Goal: Information Seeking & Learning: Understand process/instructions

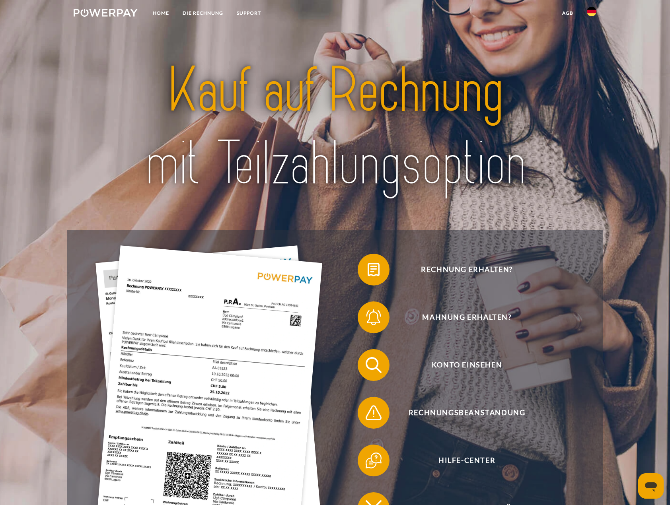
click at [593, 10] on img at bounding box center [591, 12] width 10 height 10
click at [592, 76] on img at bounding box center [591, 79] width 10 height 10
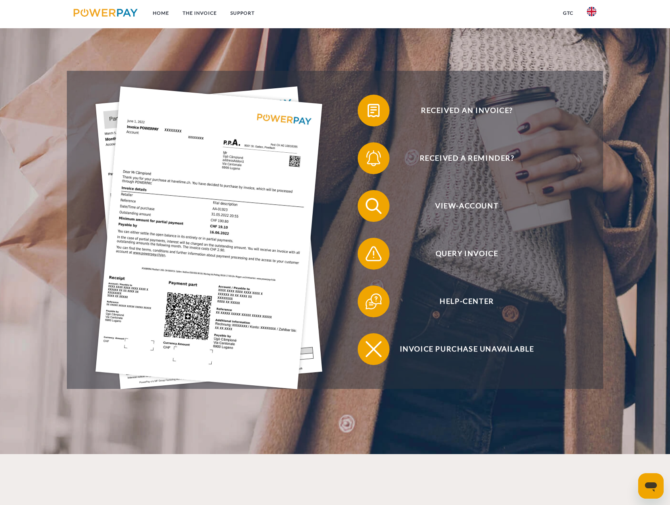
scroll to position [199, 0]
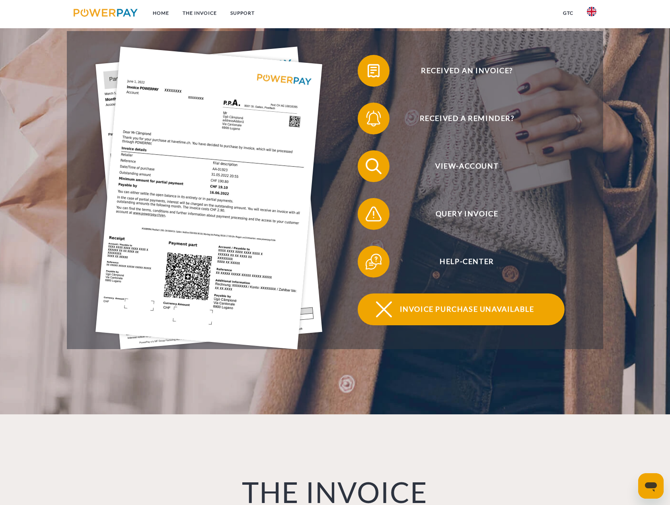
click at [488, 316] on span "Invoice purchase unavailable" at bounding box center [466, 309] width 195 height 32
